Goal: Task Accomplishment & Management: Complete application form

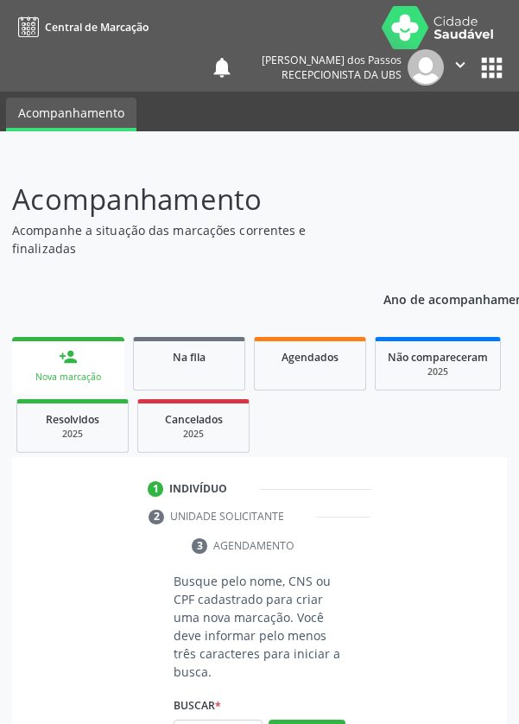
scroll to position [136, 0]
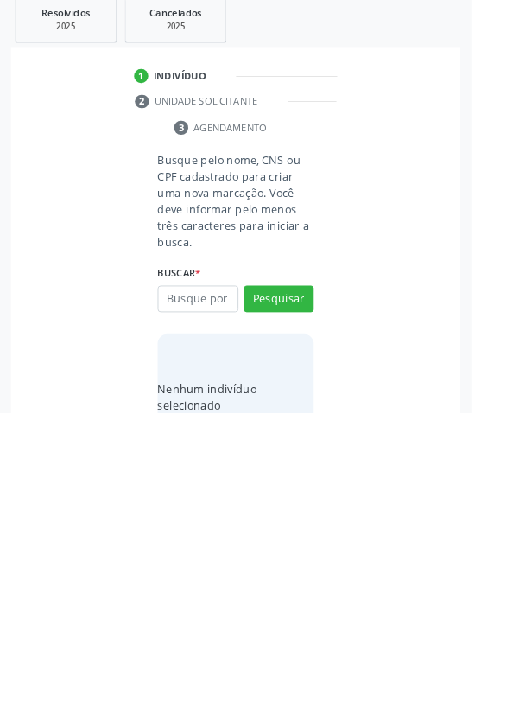
click at [206, 587] on input "text" at bounding box center [218, 598] width 89 height 29
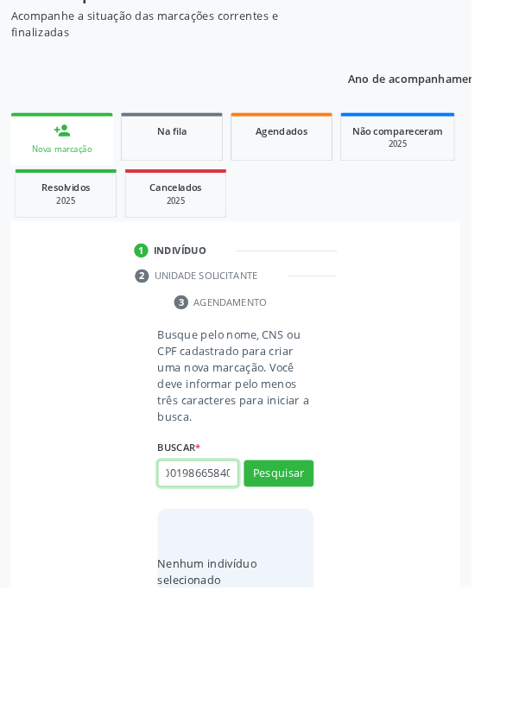
scroll to position [0, 31]
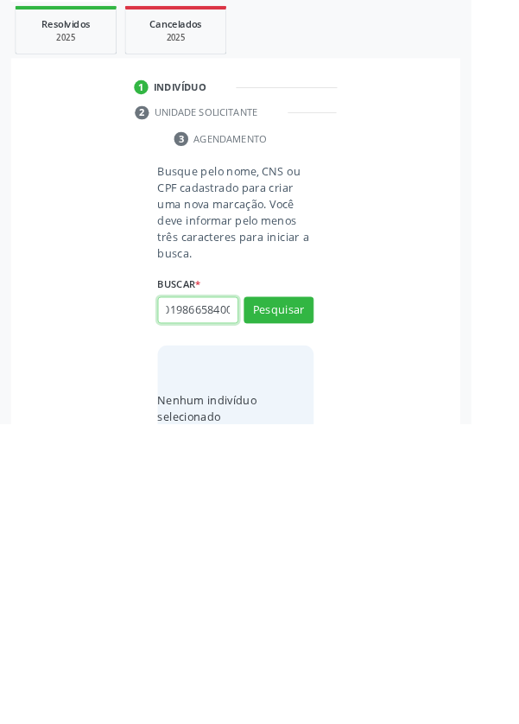
type input "700001986658400"
click at [305, 599] on button "Pesquisar" at bounding box center [307, 598] width 77 height 29
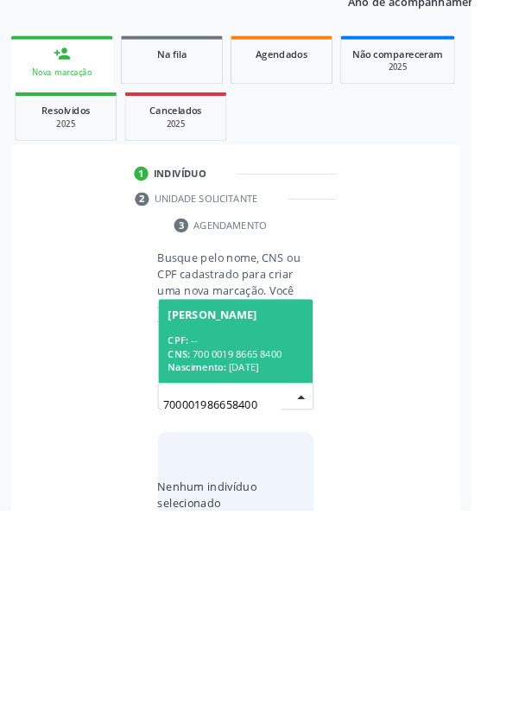
scroll to position [136, 0]
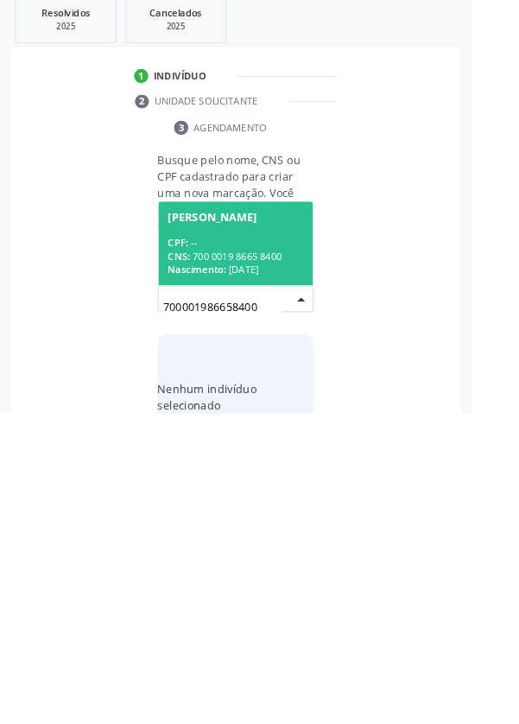
click at [240, 530] on div "CPF: --" at bounding box center [259, 536] width 149 height 15
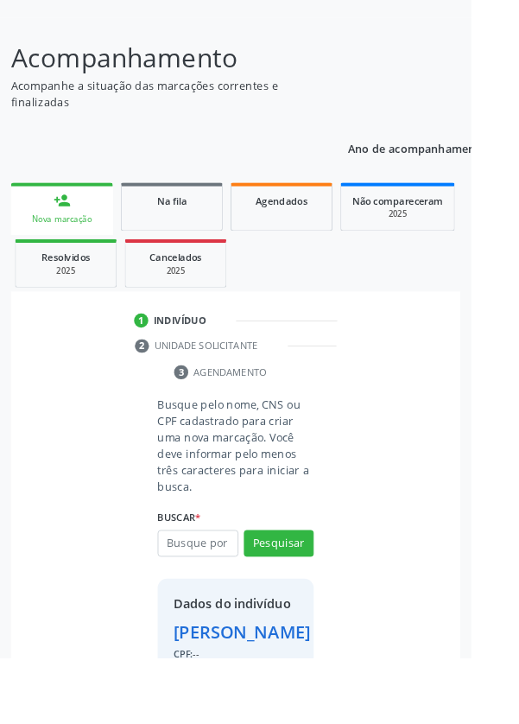
scroll to position [128, 0]
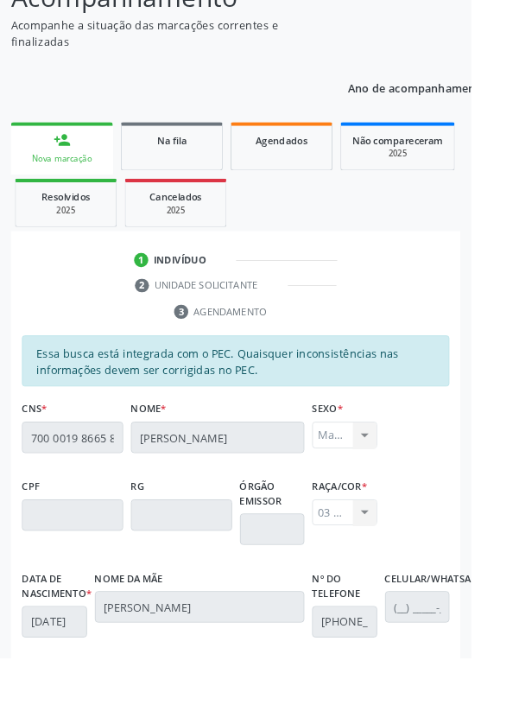
scroll to position [410, 0]
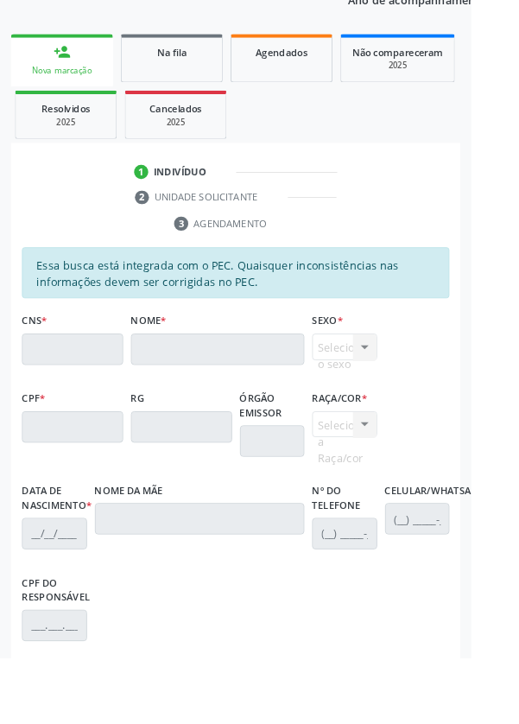
scroll to position [0, 0]
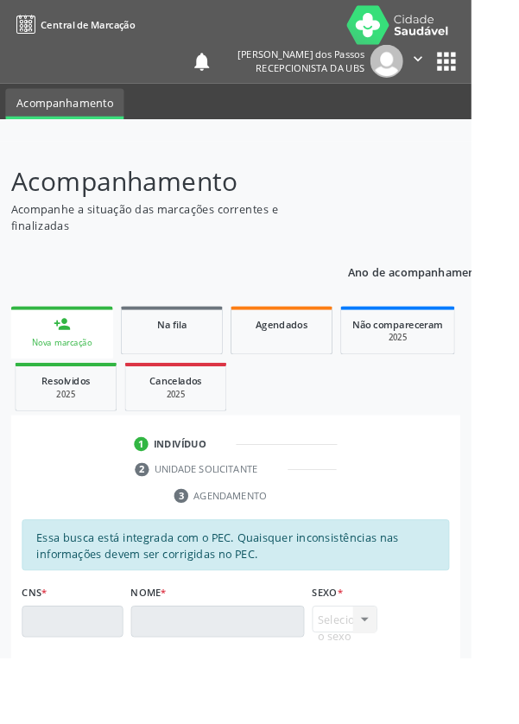
click at [41, 364] on link "person_add Nova marcação" at bounding box center [68, 366] width 112 height 58
click at [52, 368] on link "person_add Nova marcação" at bounding box center [68, 366] width 112 height 58
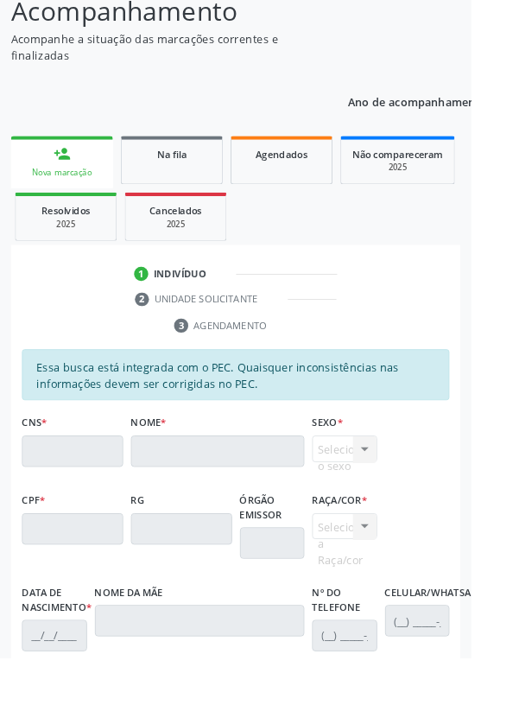
scroll to position [231, 0]
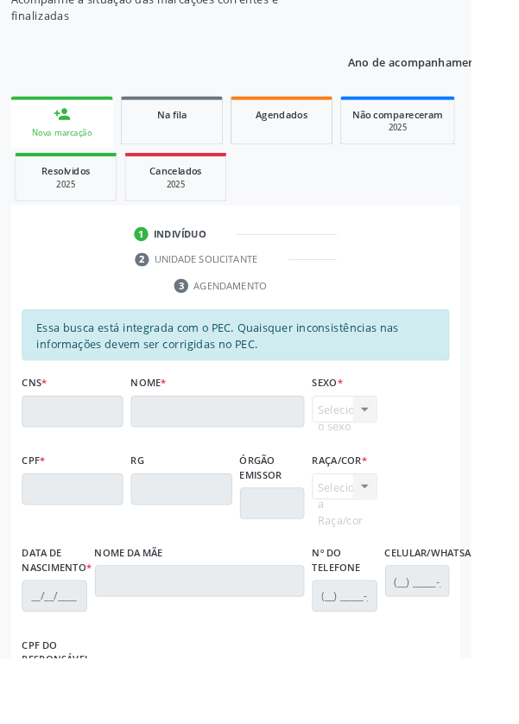
click at [48, 135] on link "person_add Nova marcação" at bounding box center [68, 134] width 112 height 58
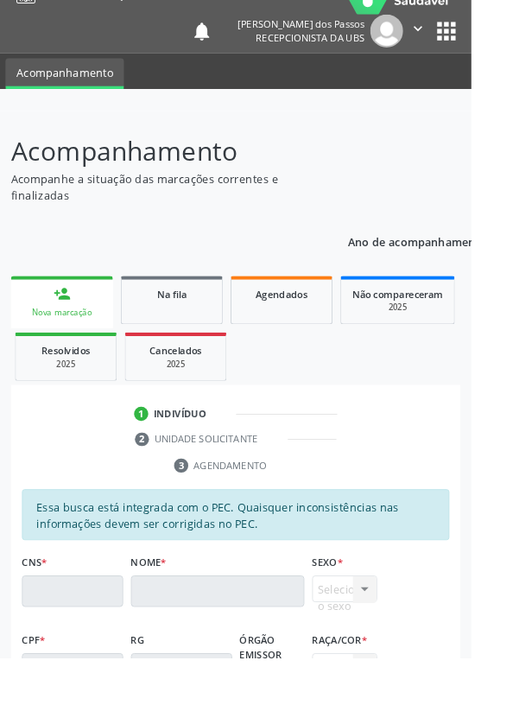
scroll to position [0, 0]
